Goal: Obtain resource: Obtain resource

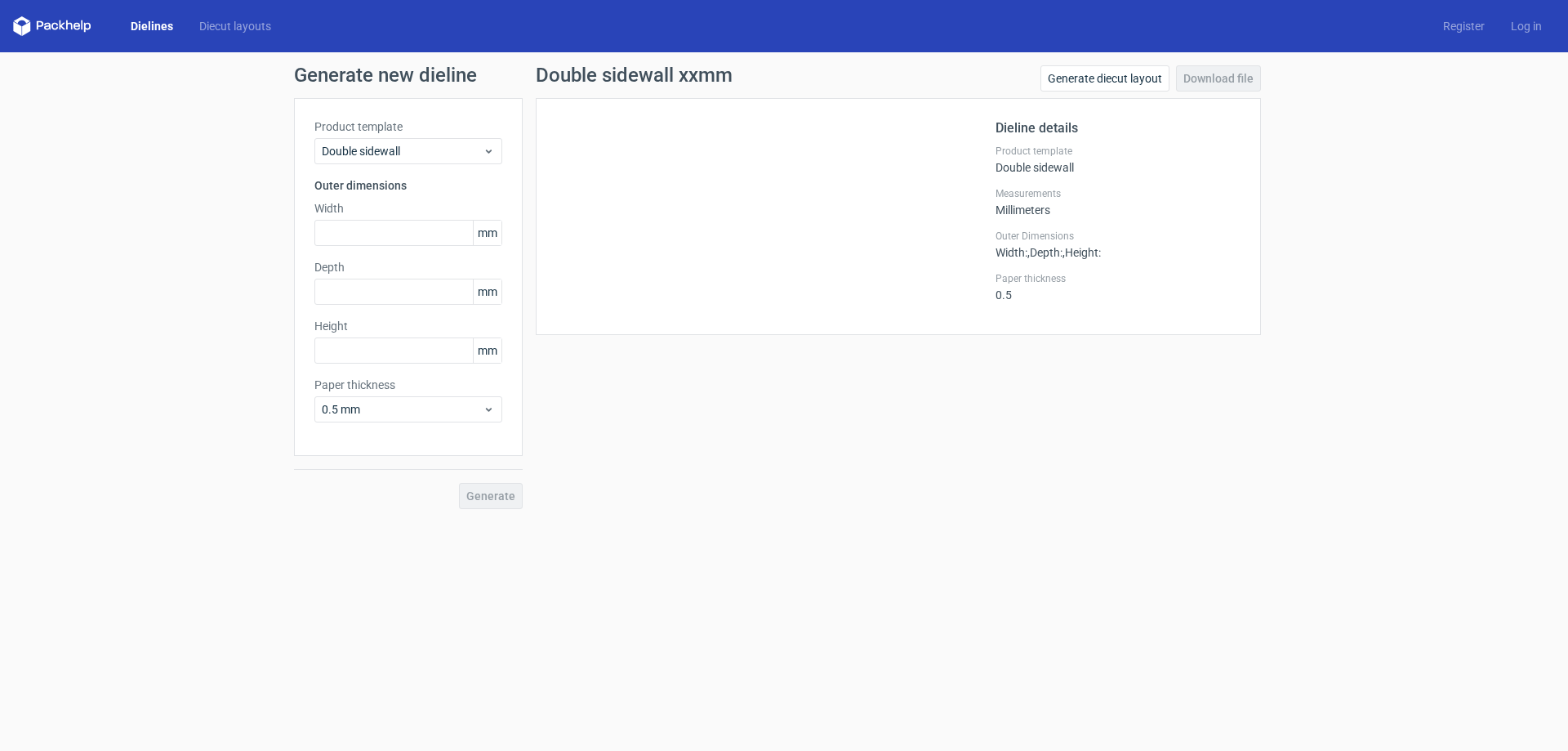
click at [152, 27] on link "Dielines" at bounding box center [152, 26] width 69 height 17
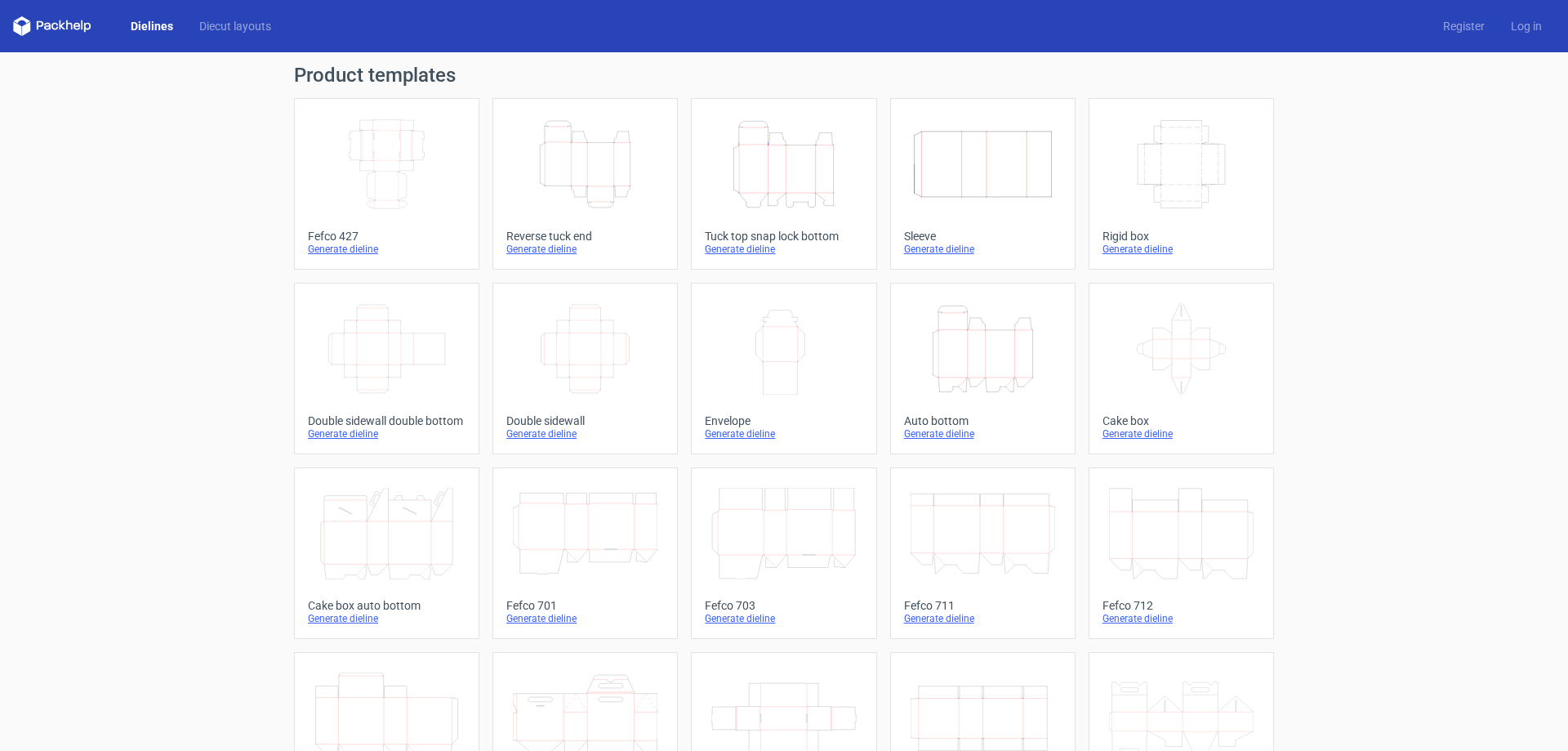
click at [62, 14] on div "Dielines Diecut layouts Register Log in" at bounding box center [784, 26] width 1568 height 52
click at [582, 164] on icon "Height Depth Width" at bounding box center [585, 164] width 144 height 92
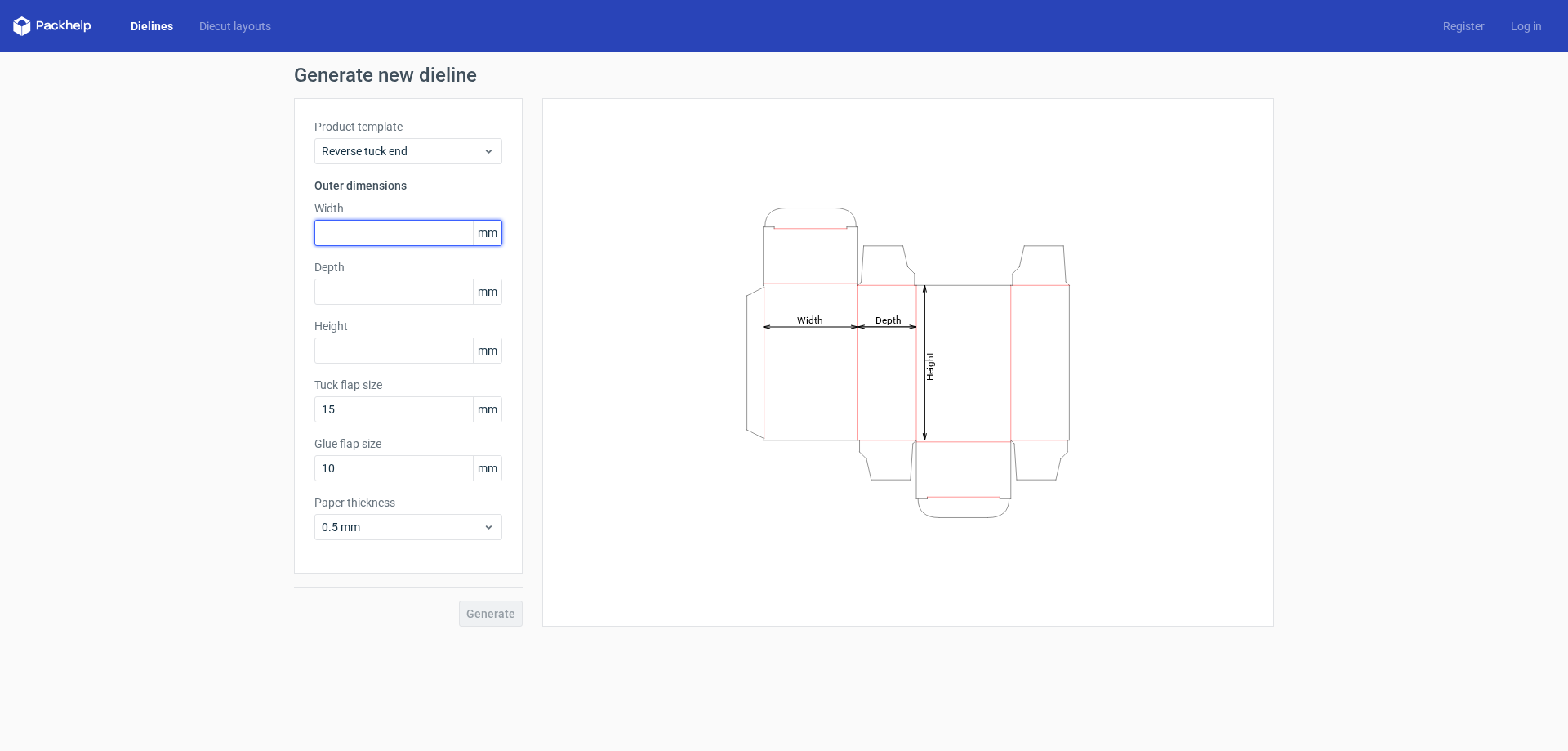
click at [409, 227] on input "text" at bounding box center [408, 233] width 188 height 26
